Goal: Information Seeking & Learning: Learn about a topic

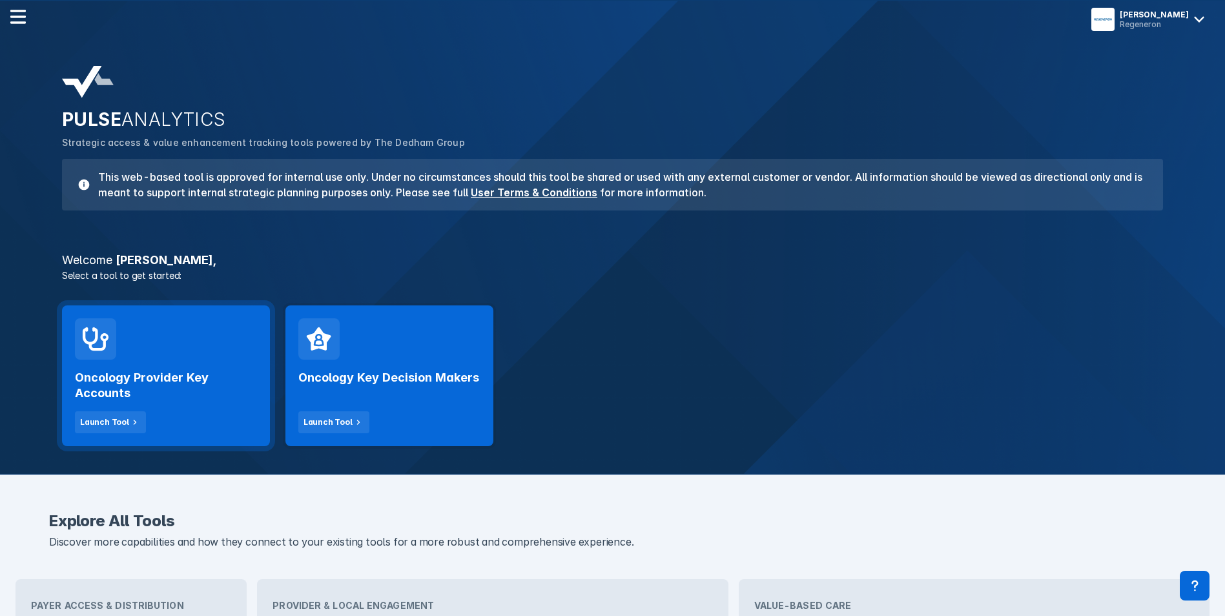
click at [212, 357] on div "Oncology Provider Key Accounts Launch Tool" at bounding box center [166, 376] width 208 height 141
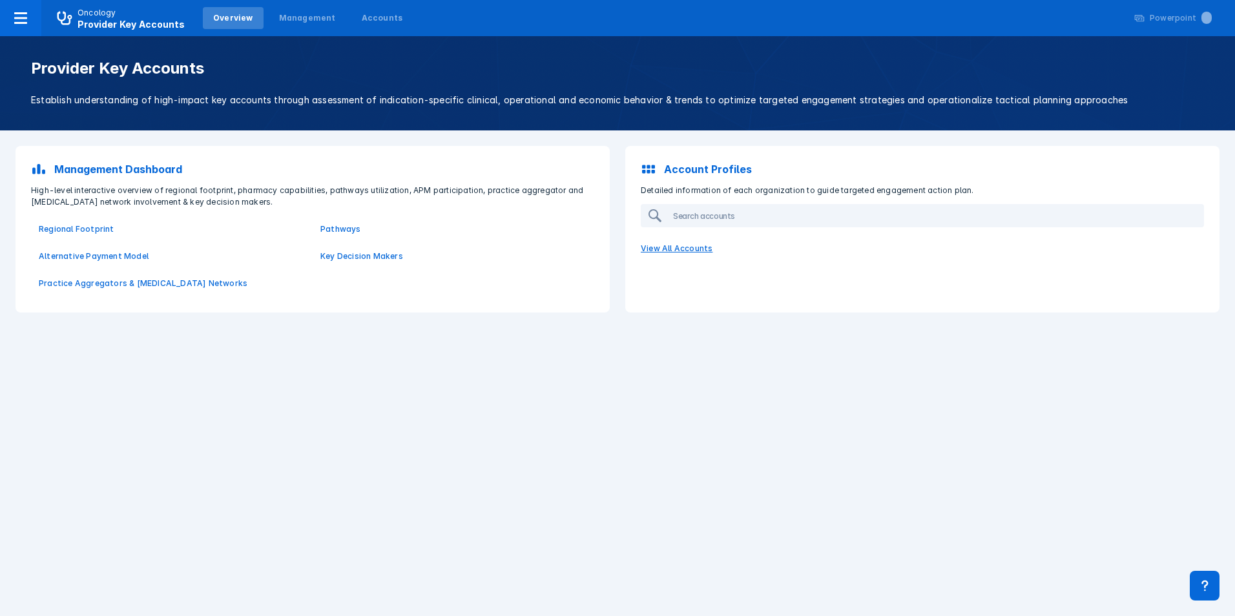
click at [665, 251] on p "View All Accounts" at bounding box center [922, 248] width 579 height 27
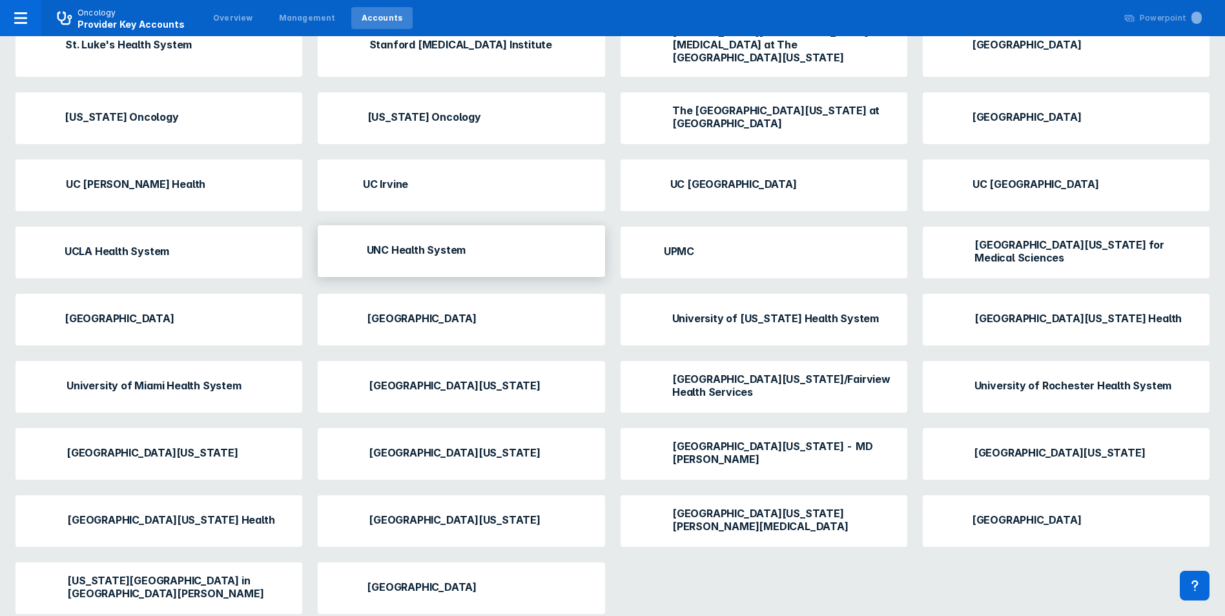
scroll to position [920, 0]
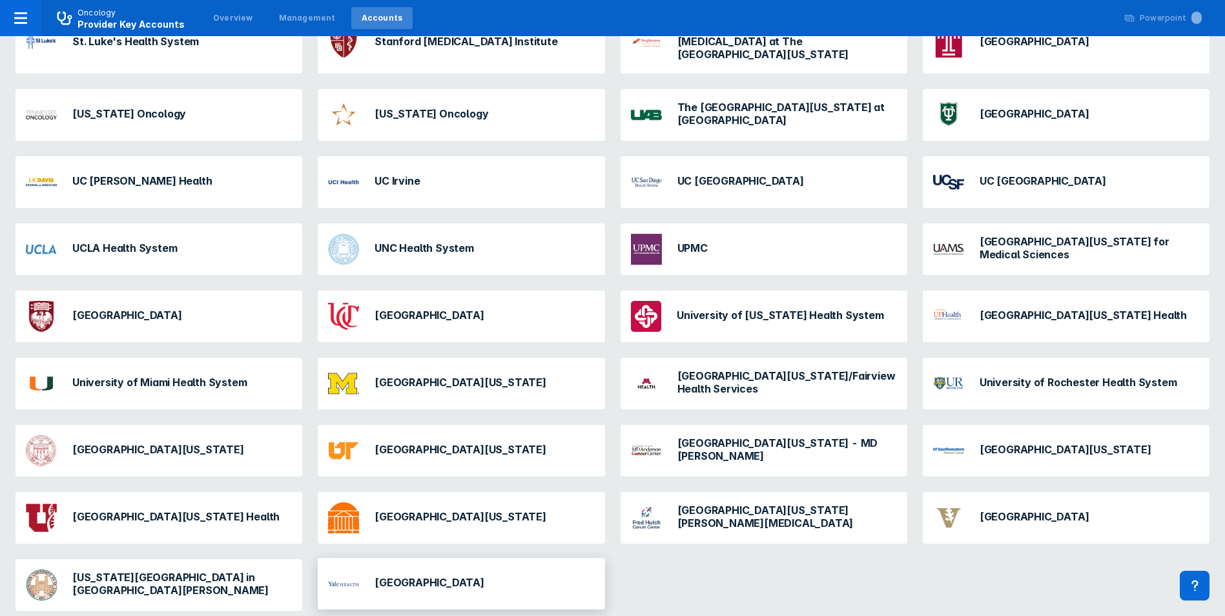
click at [371, 576] on div "[GEOGRAPHIC_DATA]" at bounding box center [406, 583] width 167 height 41
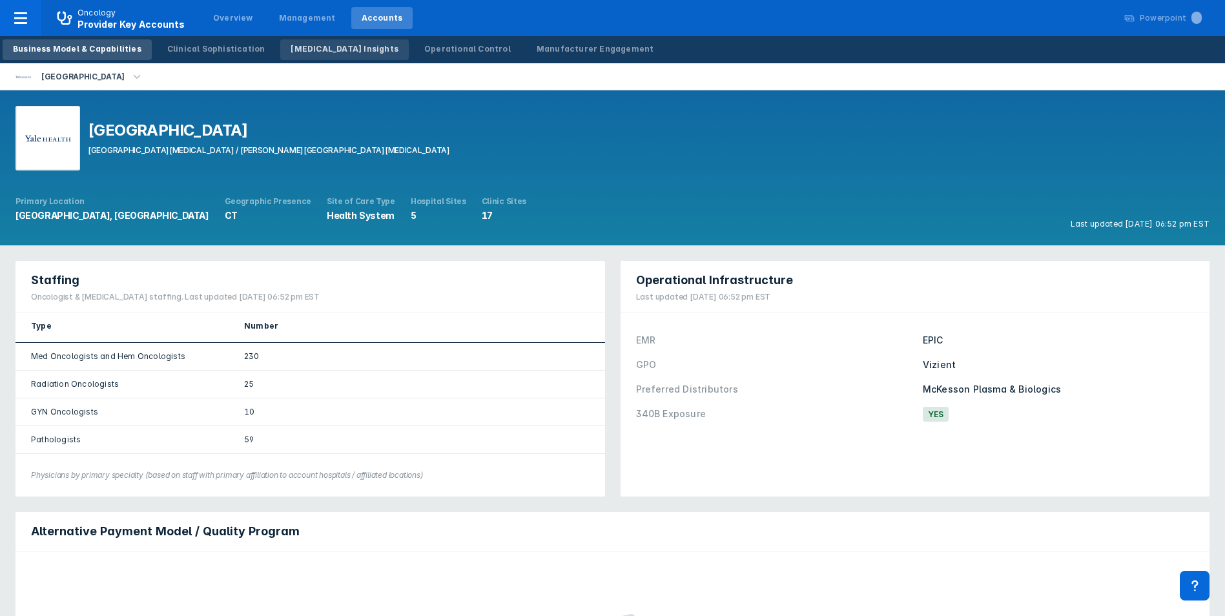
click at [291, 45] on div "[MEDICAL_DATA] Insights" at bounding box center [345, 49] width 108 height 12
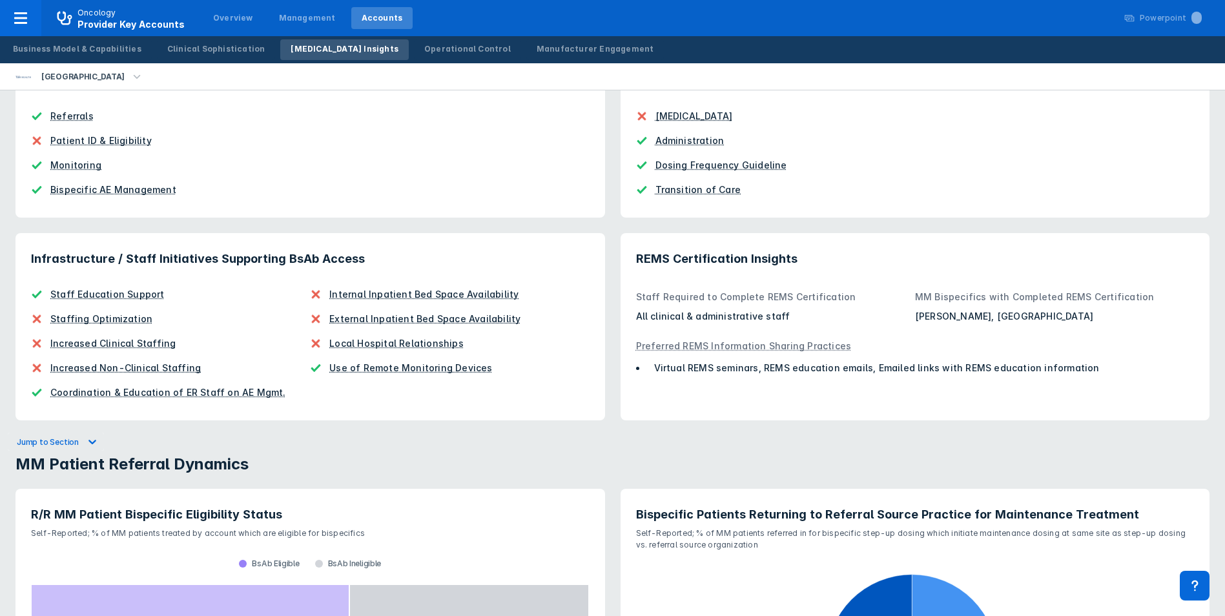
scroll to position [572, 0]
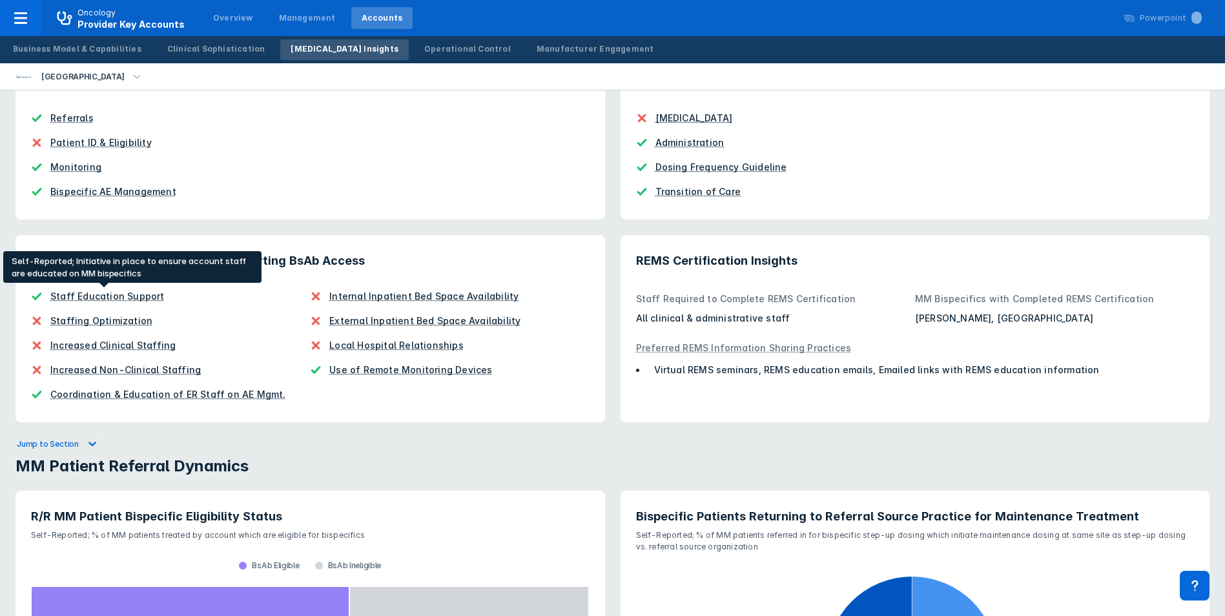
click at [123, 293] on div "Staff Education Support" at bounding box center [107, 296] width 114 height 14
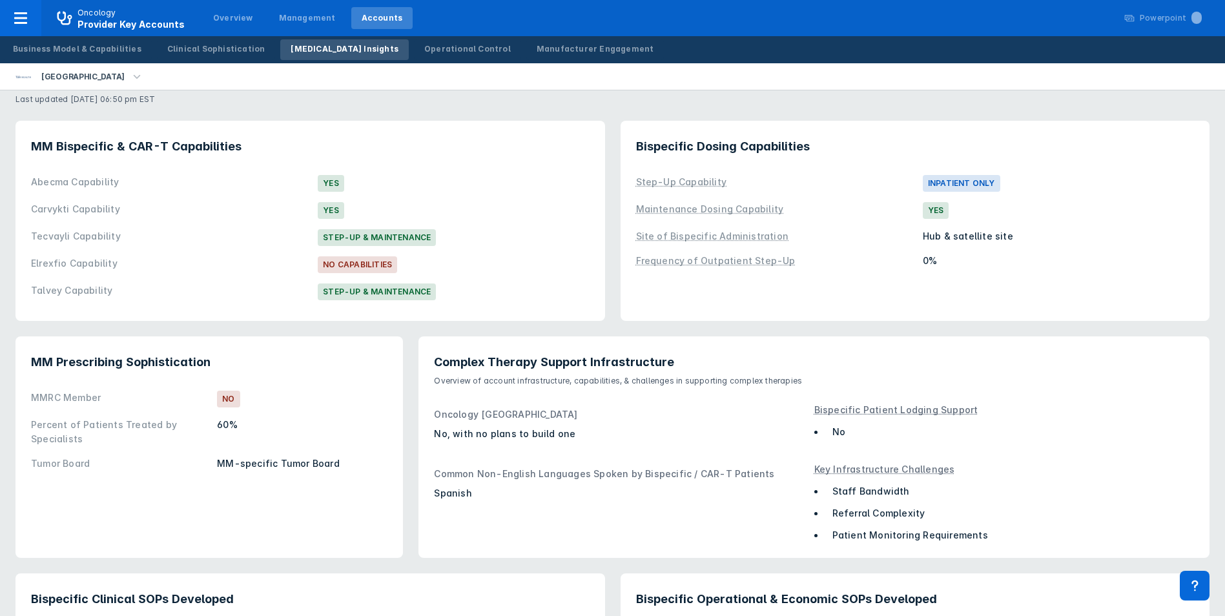
scroll to position [0, 0]
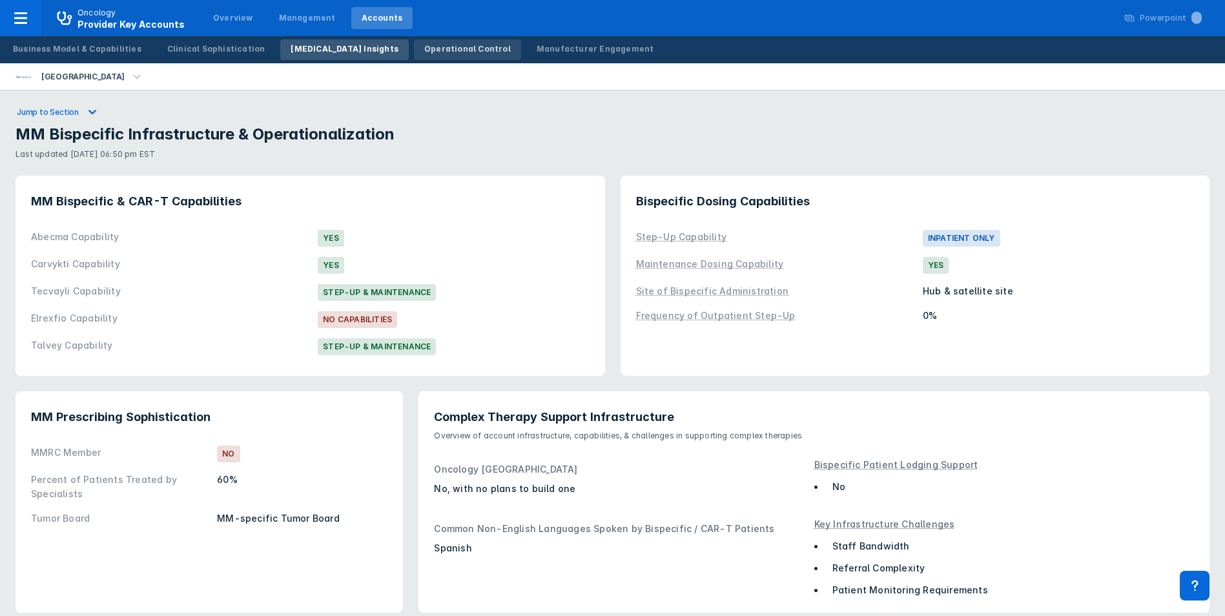
click at [433, 47] on div "Operational Control" at bounding box center [467, 49] width 87 height 12
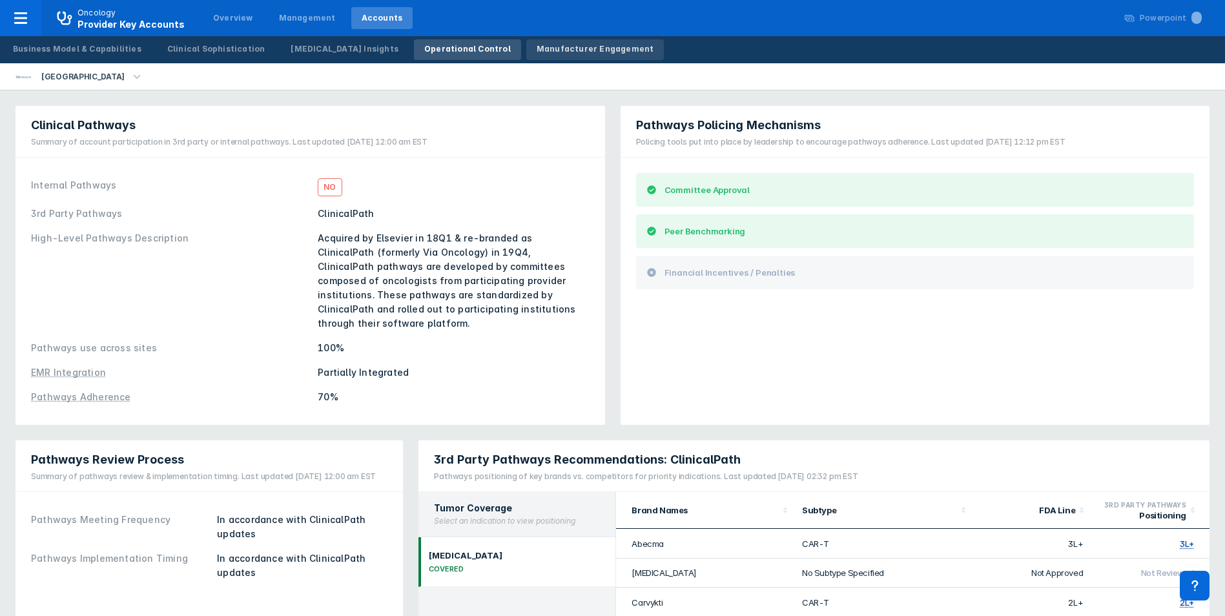
click at [563, 50] on div "Manufacturer Engagement" at bounding box center [596, 49] width 118 height 12
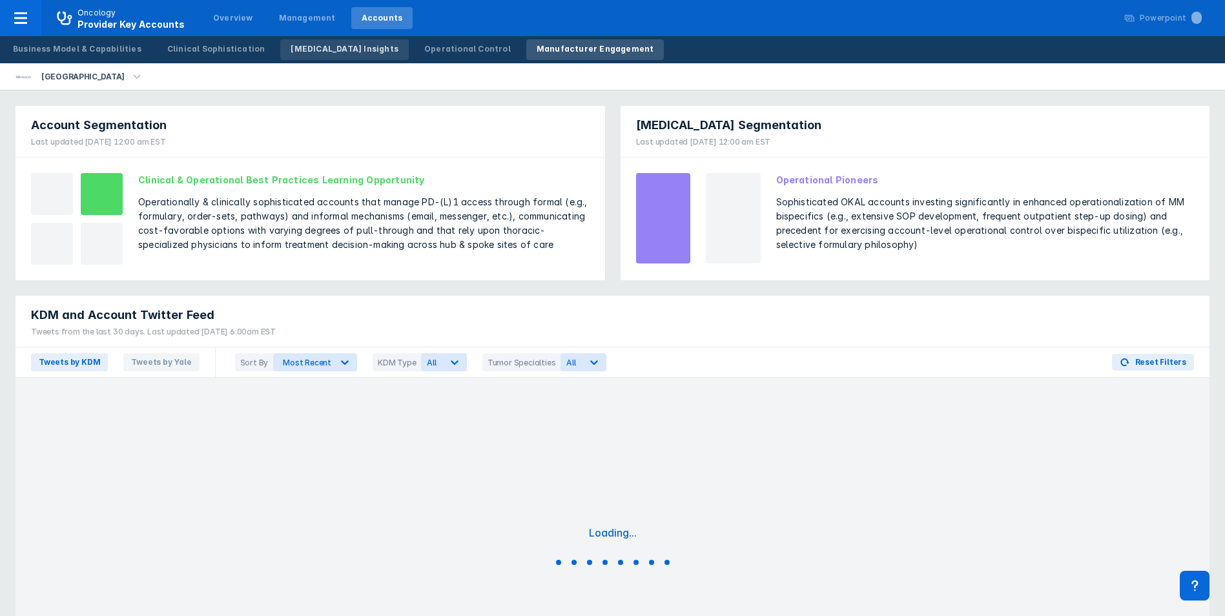
click at [307, 55] on link "[MEDICAL_DATA] Insights" at bounding box center [344, 49] width 129 height 21
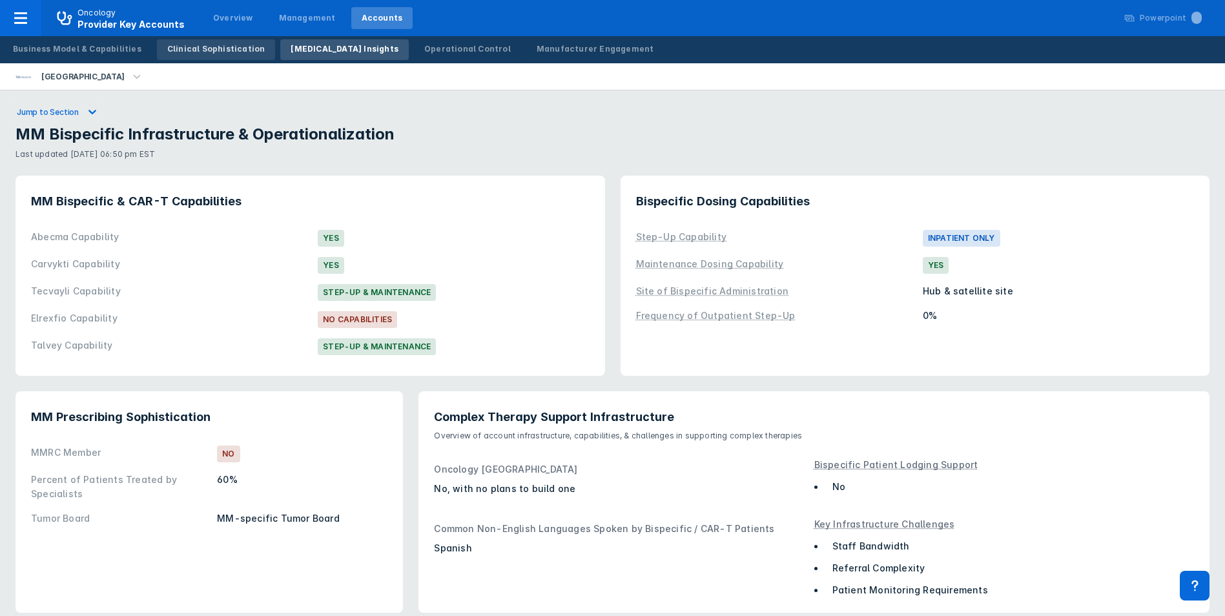
click at [224, 47] on div "Clinical Sophistication" at bounding box center [216, 49] width 98 height 12
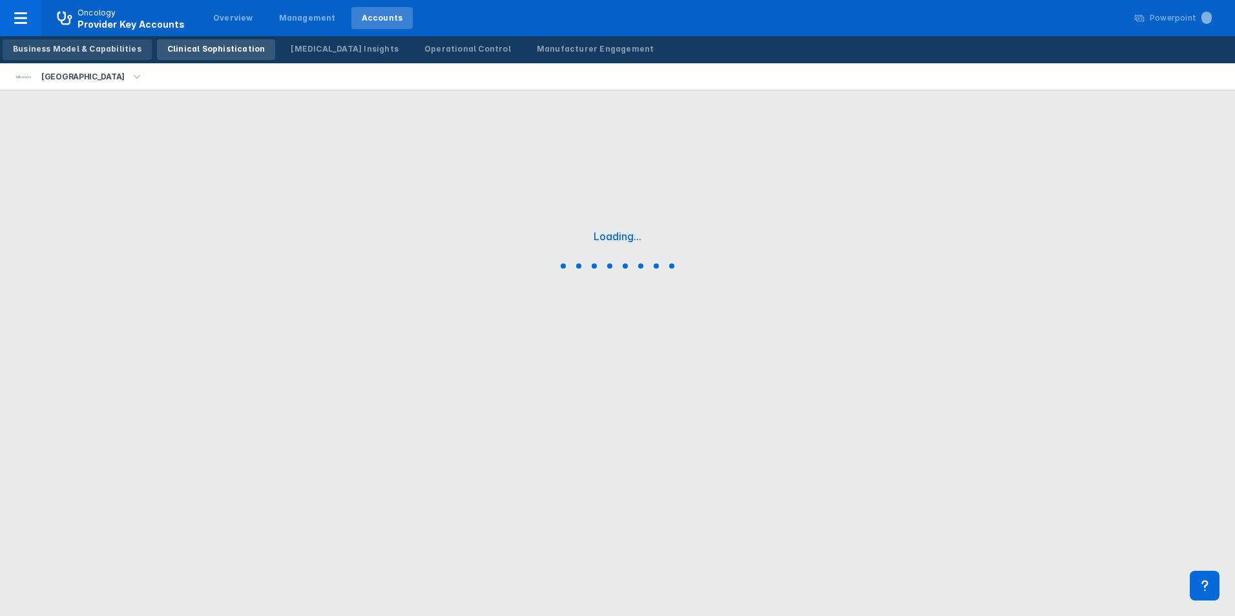
click at [112, 47] on div "Business Model & Capabilities" at bounding box center [77, 49] width 129 height 12
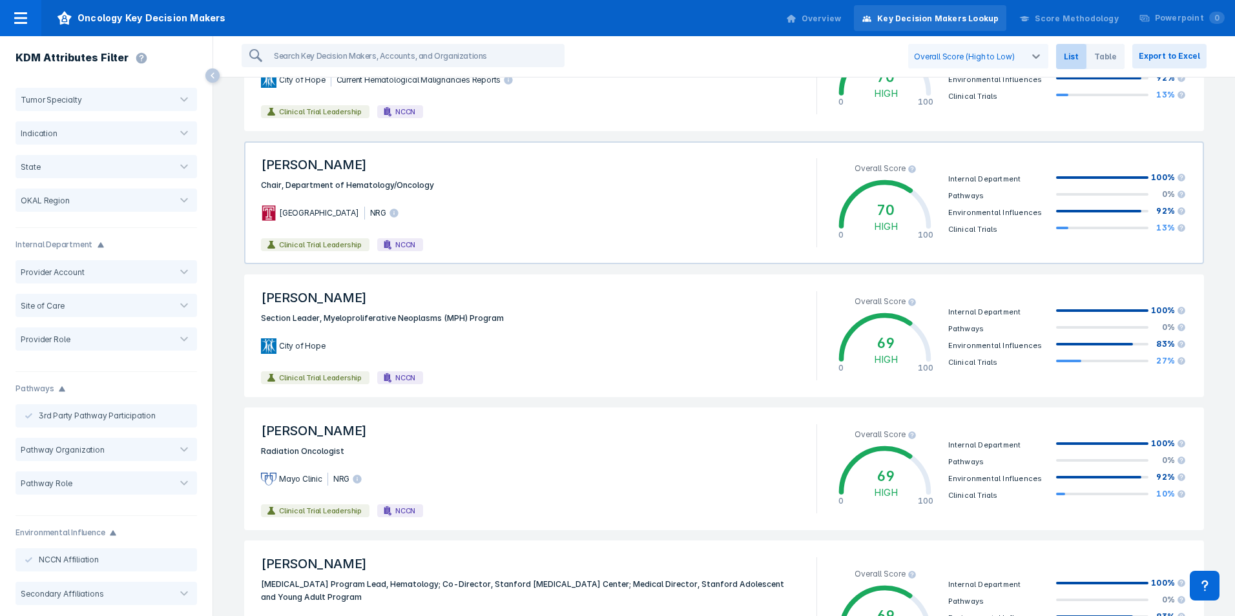
scroll to position [221, 0]
